Goal: Navigation & Orientation: Understand site structure

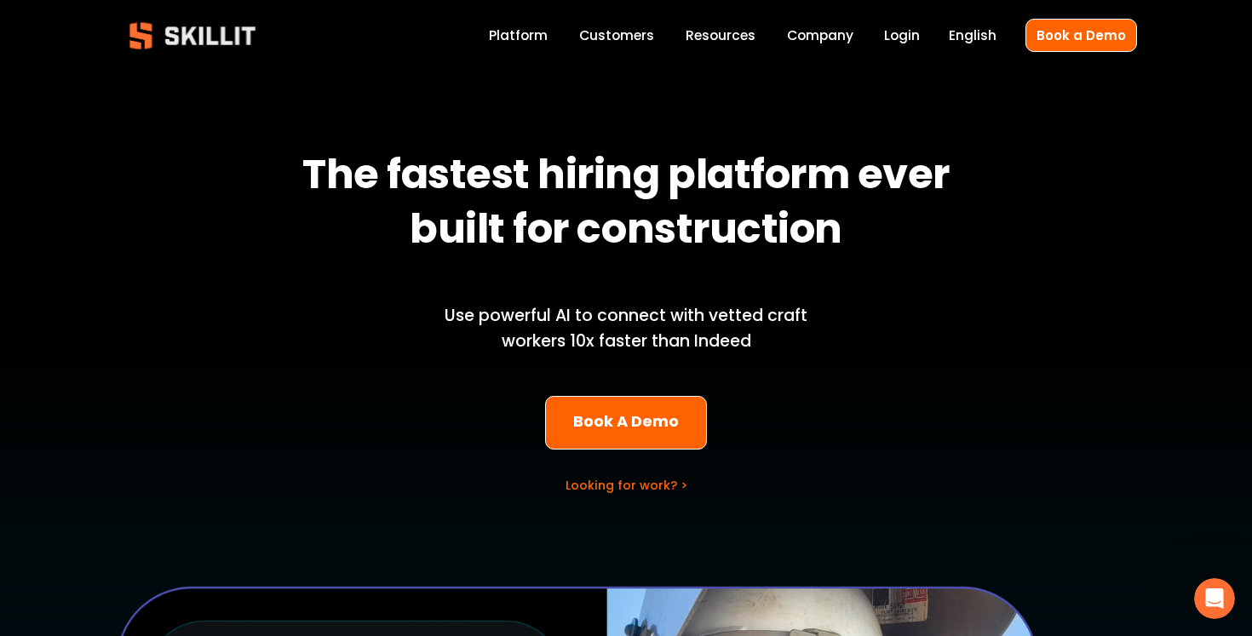
scroll to position [5, 0]
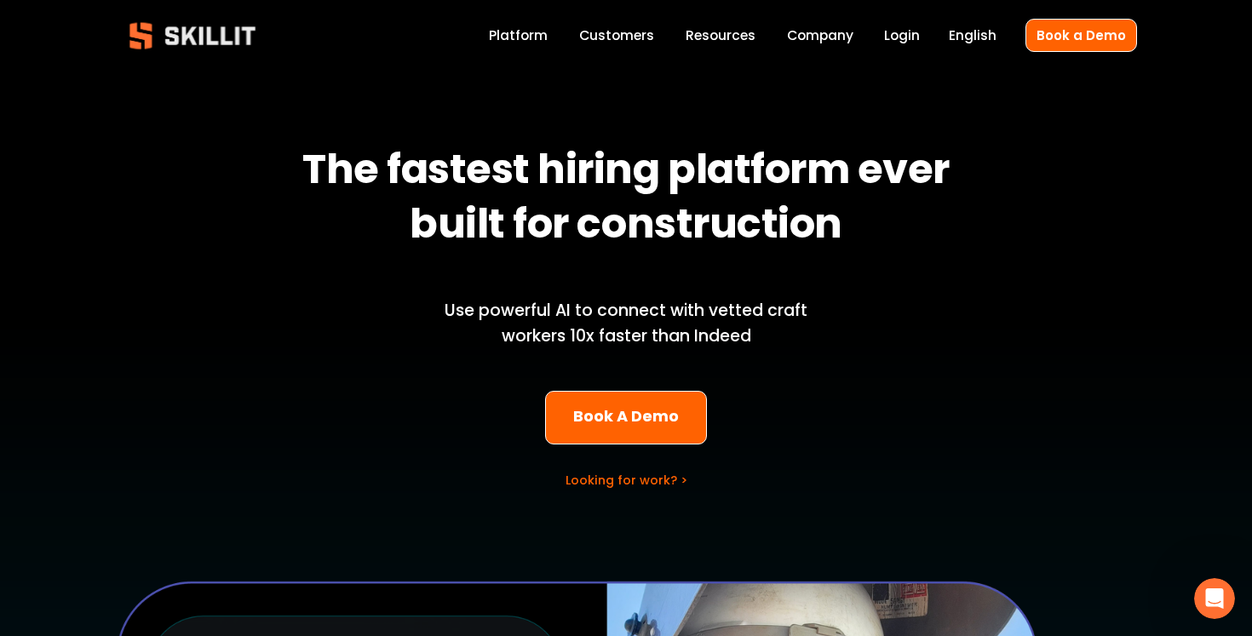
click at [652, 32] on link "Customers" at bounding box center [616, 35] width 75 height 23
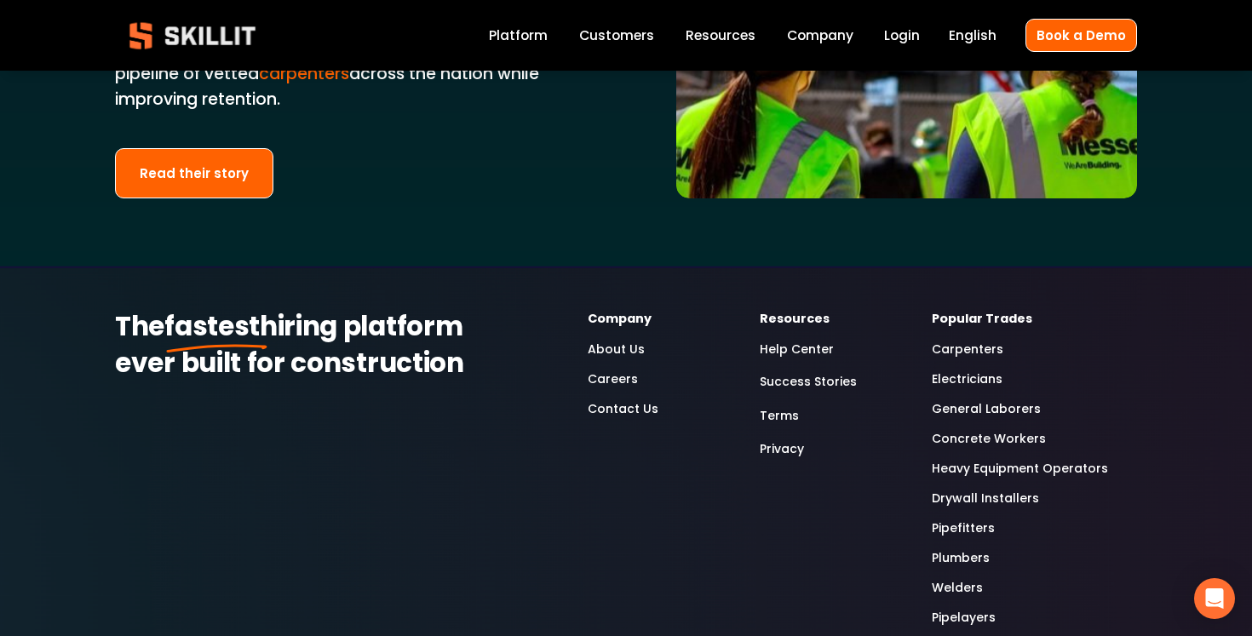
scroll to position [4377, 0]
click at [613, 369] on link "Careers" at bounding box center [613, 379] width 50 height 20
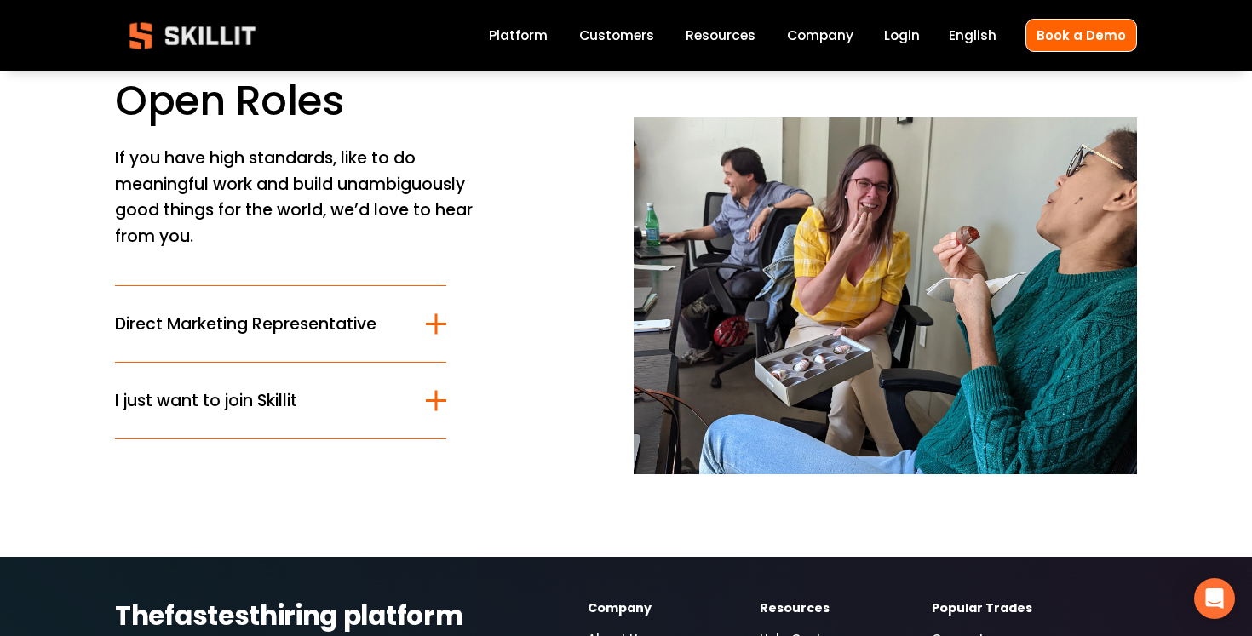
scroll to position [103, 0]
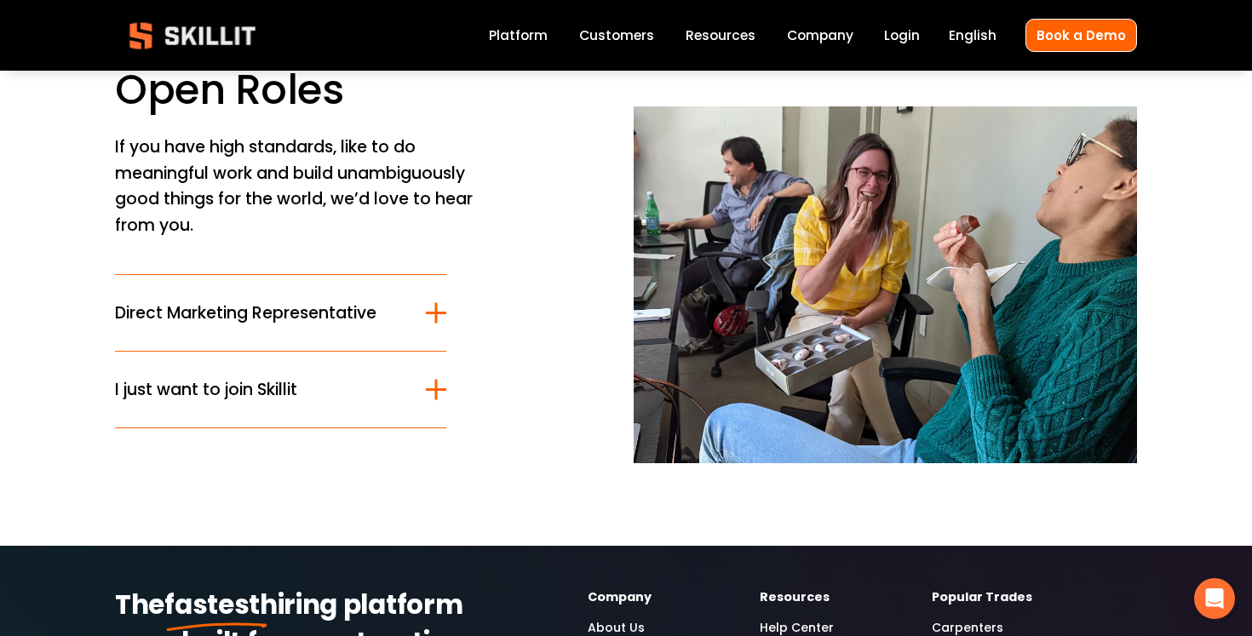
click at [438, 382] on div at bounding box center [436, 389] width 20 height 20
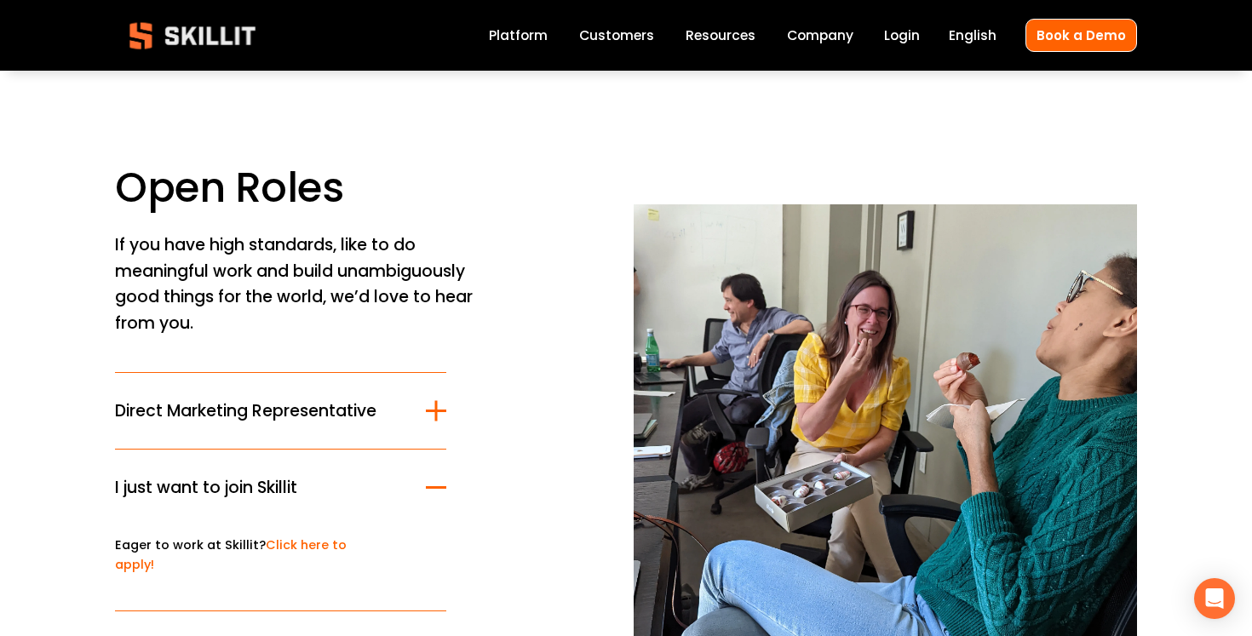
scroll to position [9, 0]
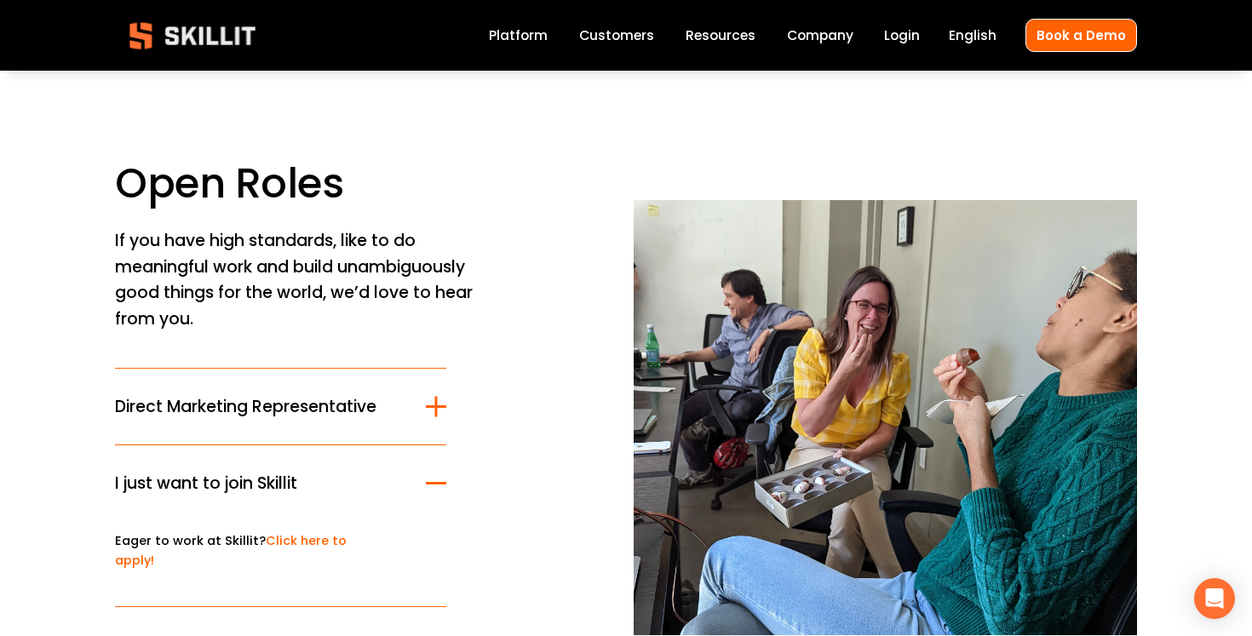
click at [514, 34] on link "Platform" at bounding box center [518, 35] width 59 height 23
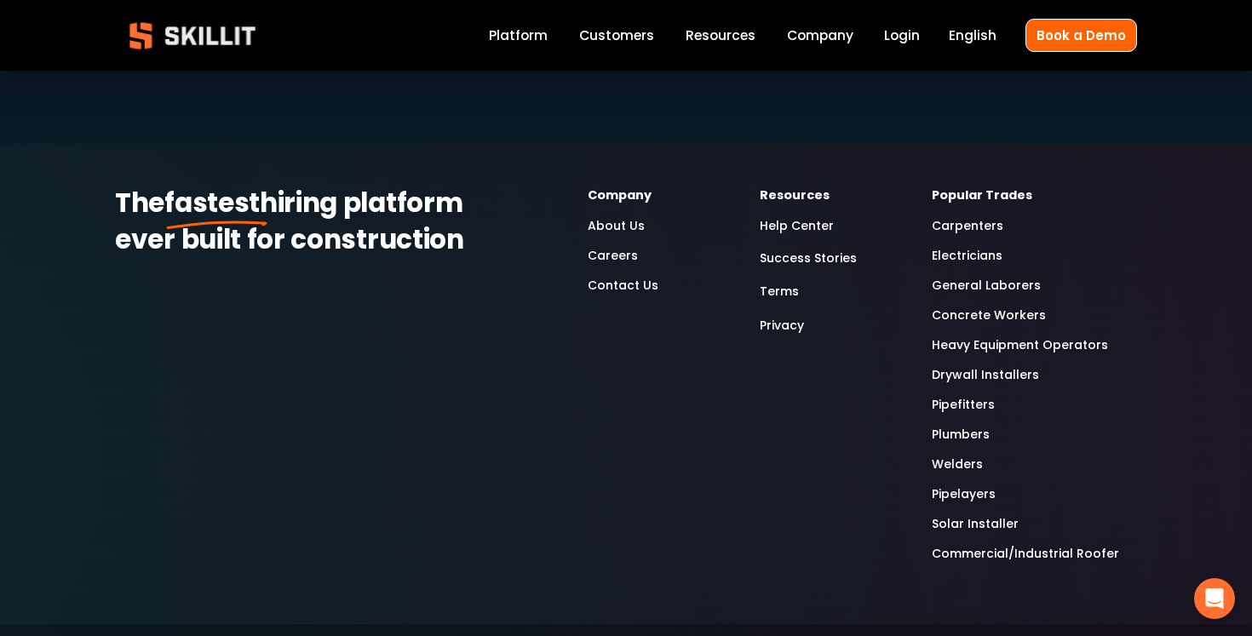
scroll to position [5026, 0]
